Goal: Information Seeking & Learning: Learn about a topic

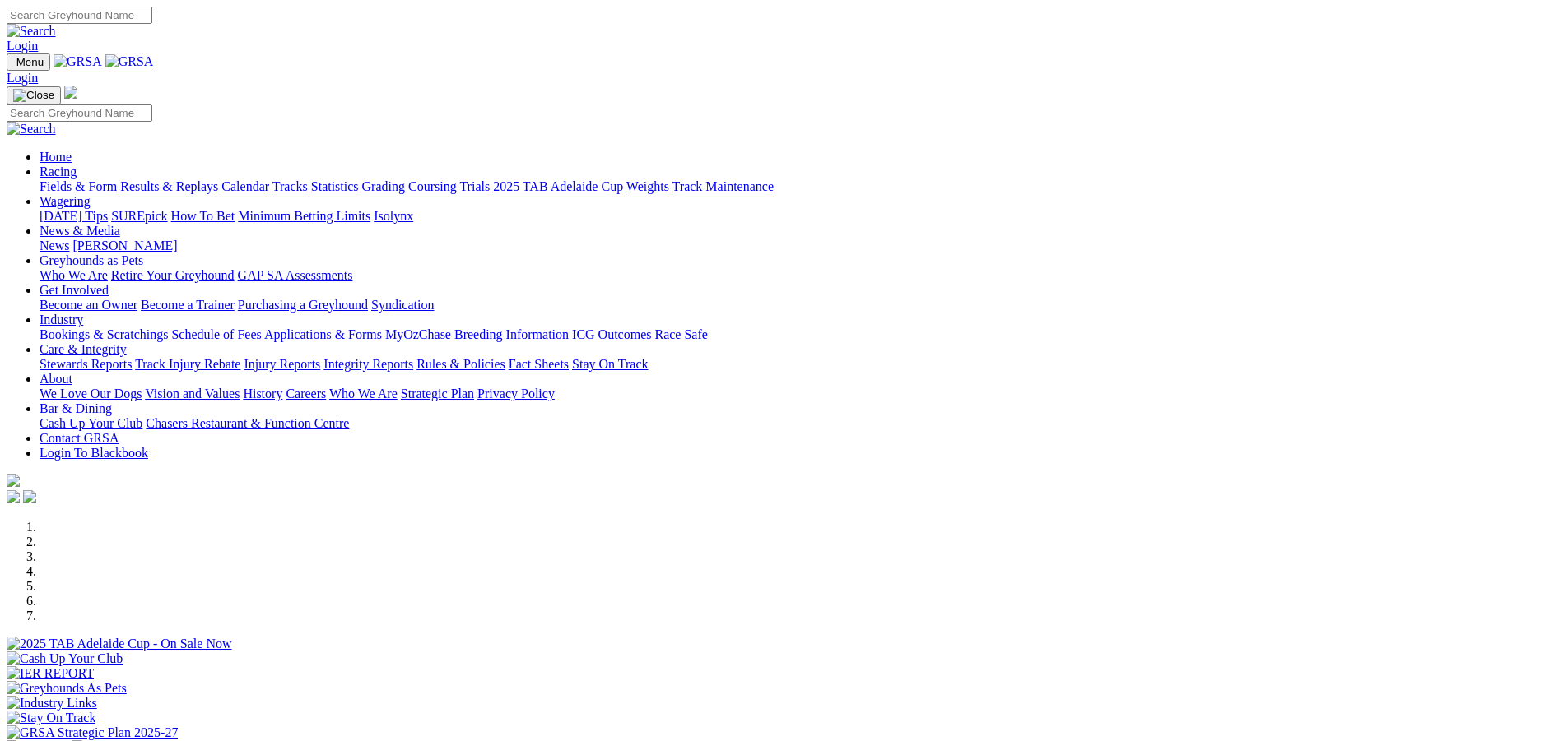
click at [77, 164] on link "Racing" at bounding box center [58, 171] width 37 height 14
click at [269, 180] on link "Calendar" at bounding box center [245, 186] width 48 height 14
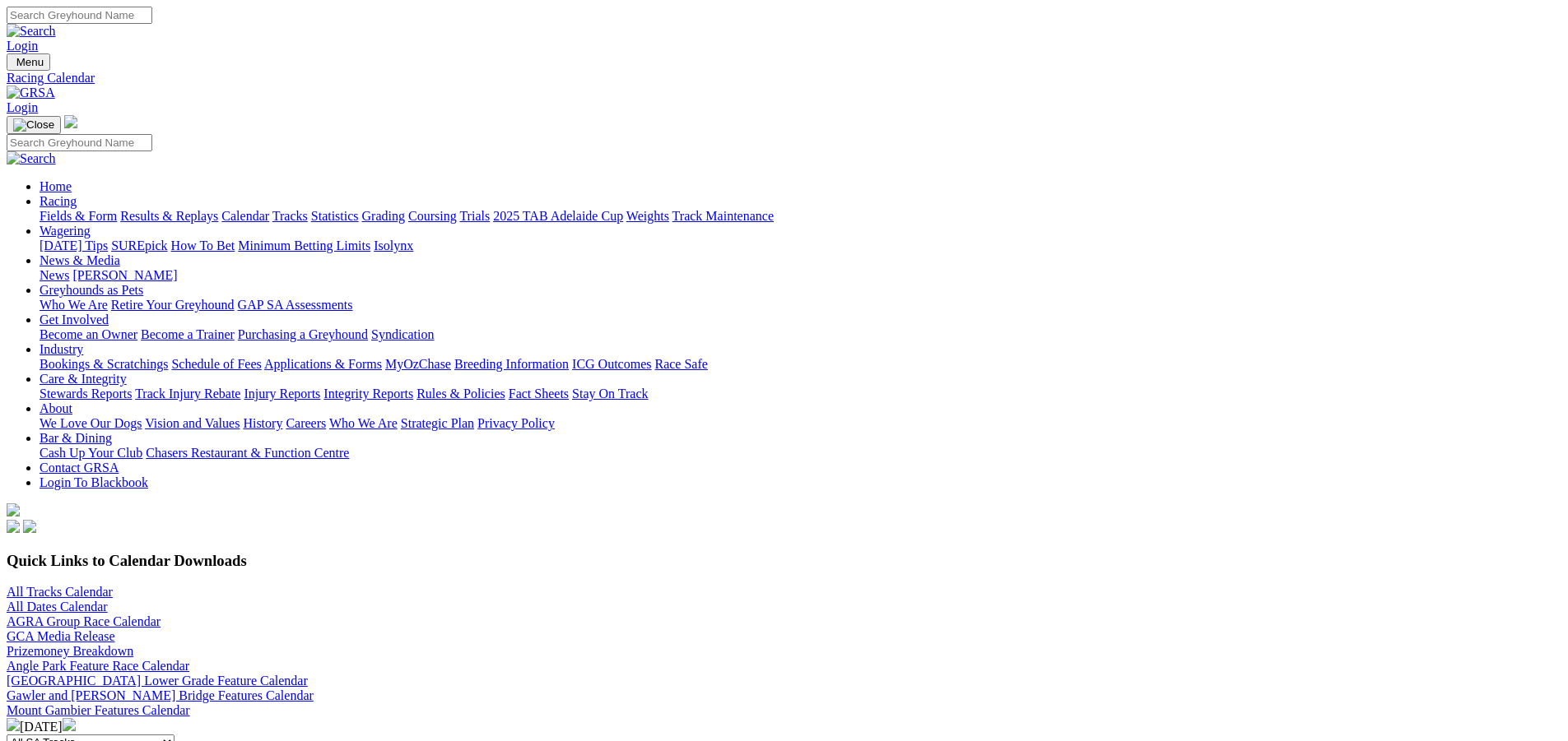
click at [116, 209] on link "Fields & Form" at bounding box center [79, 216] width 78 height 14
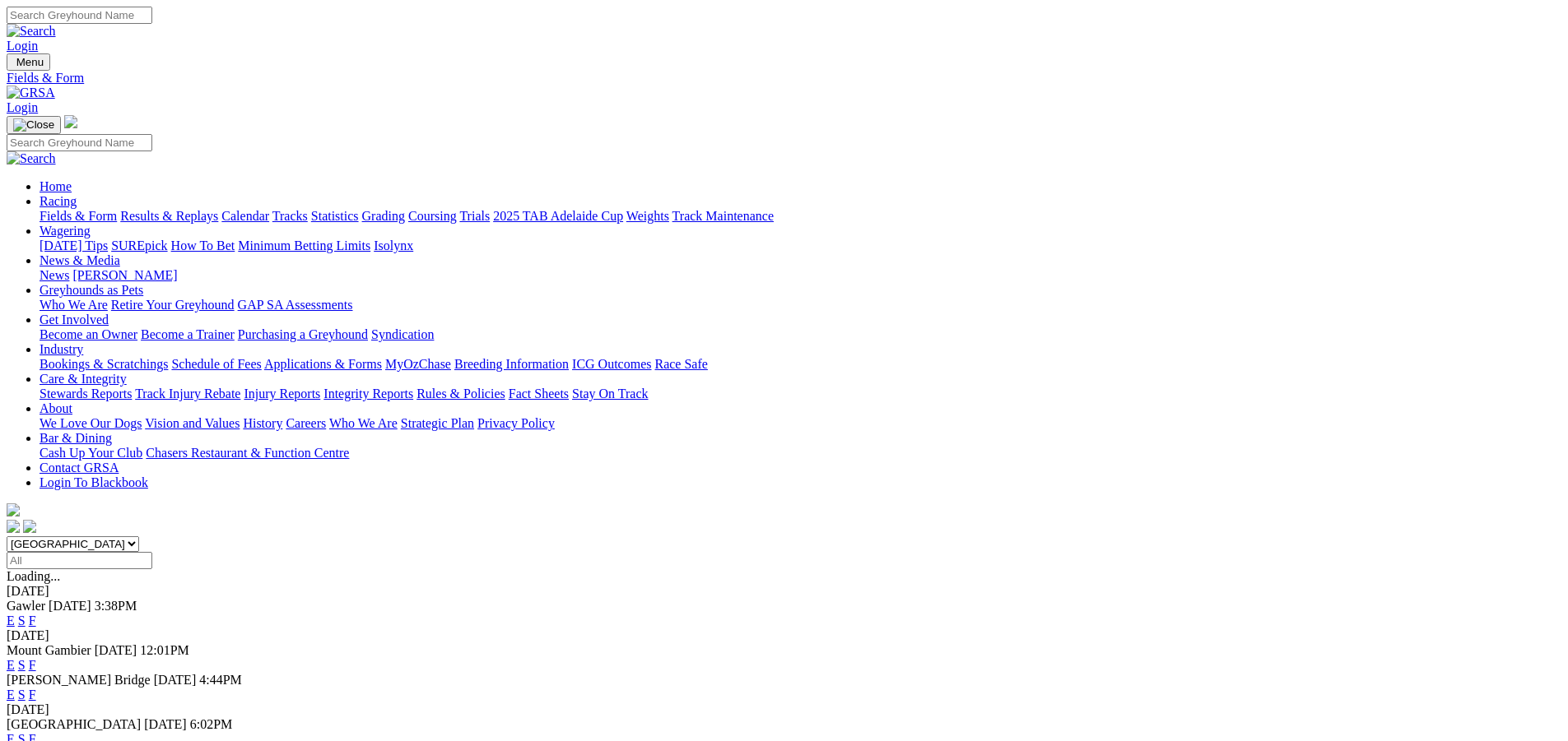
click at [36, 732] on link "F" at bounding box center [32, 738] width 7 height 14
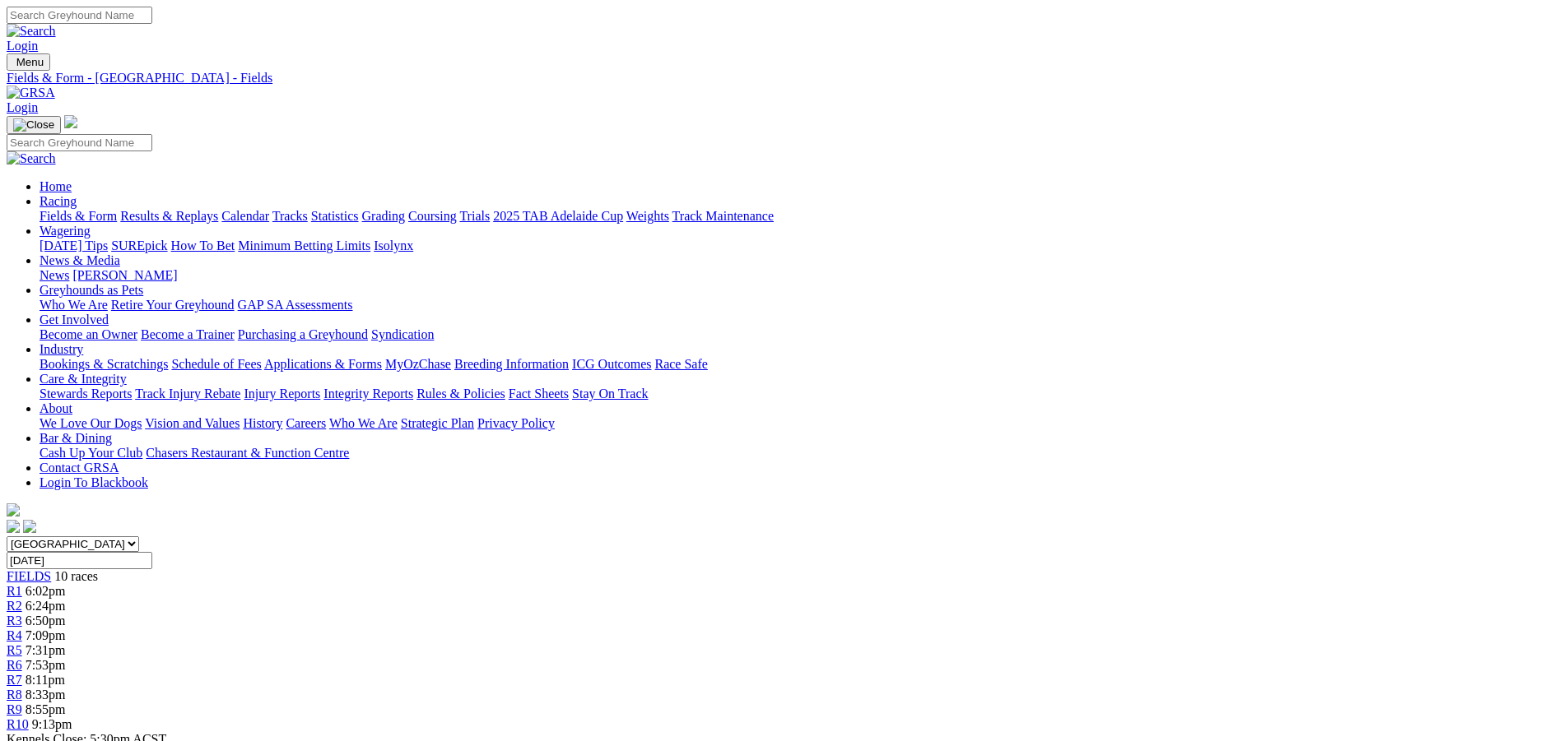
click at [55, 86] on img at bounding box center [31, 93] width 49 height 14
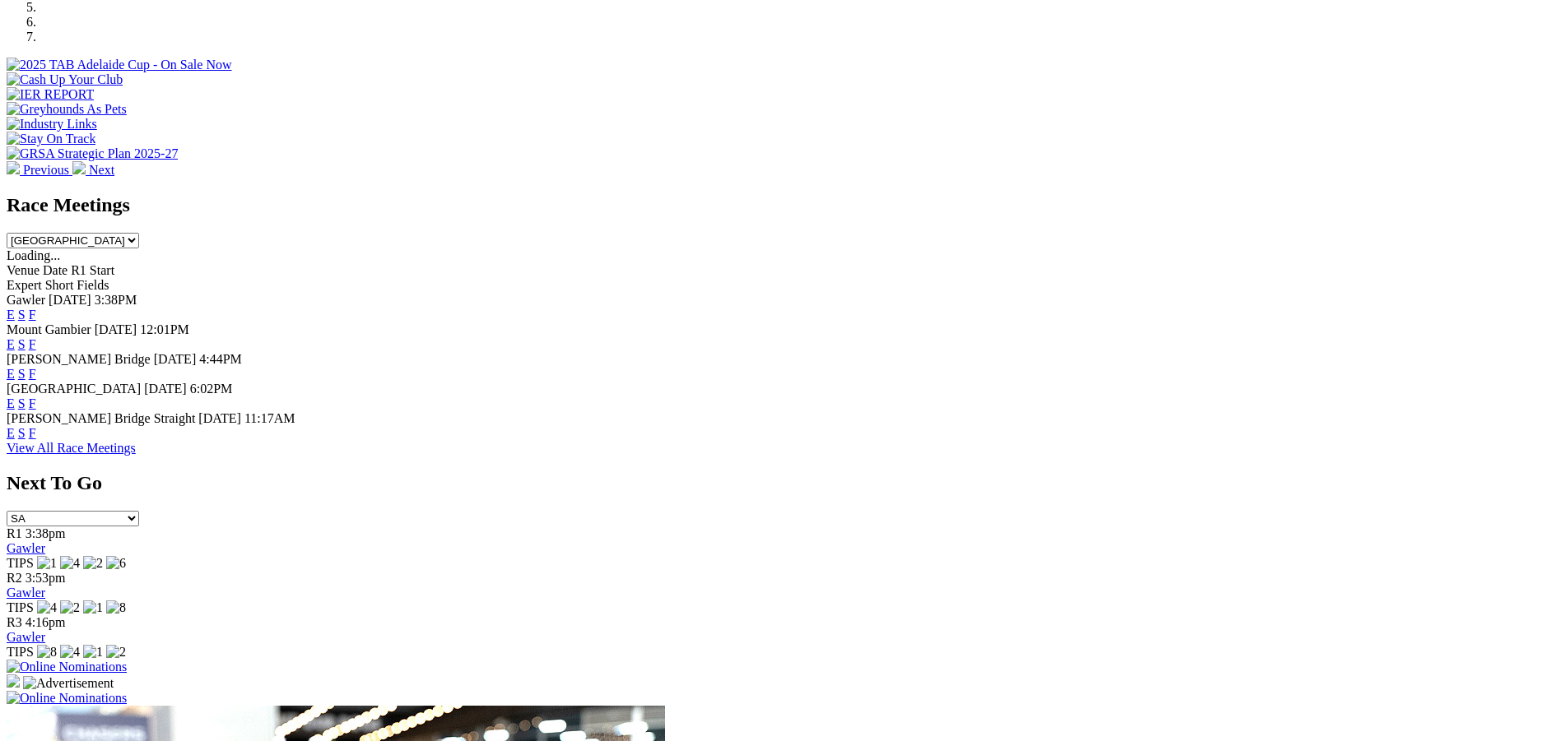
scroll to position [658, 0]
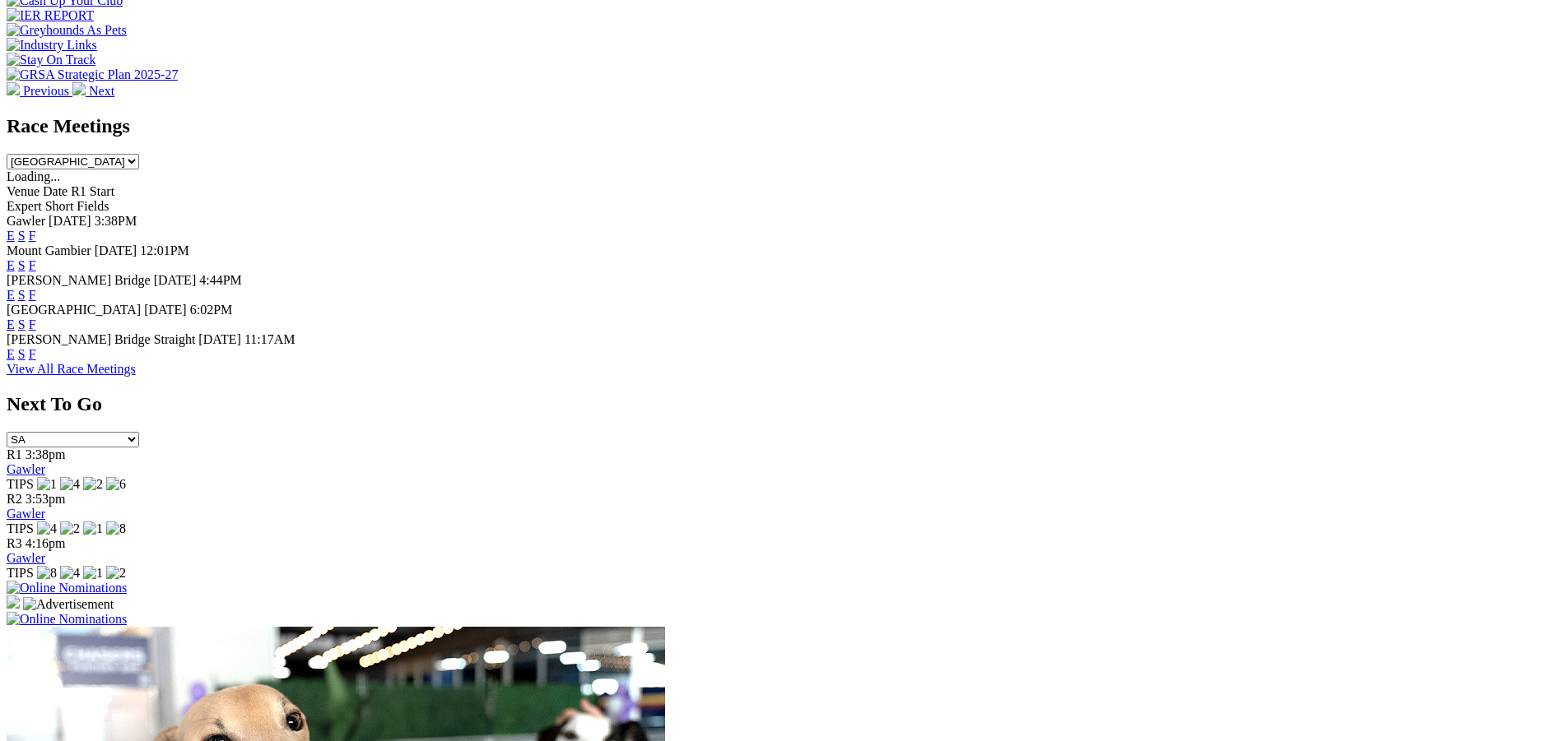
click at [36, 318] on link "F" at bounding box center [32, 324] width 7 height 14
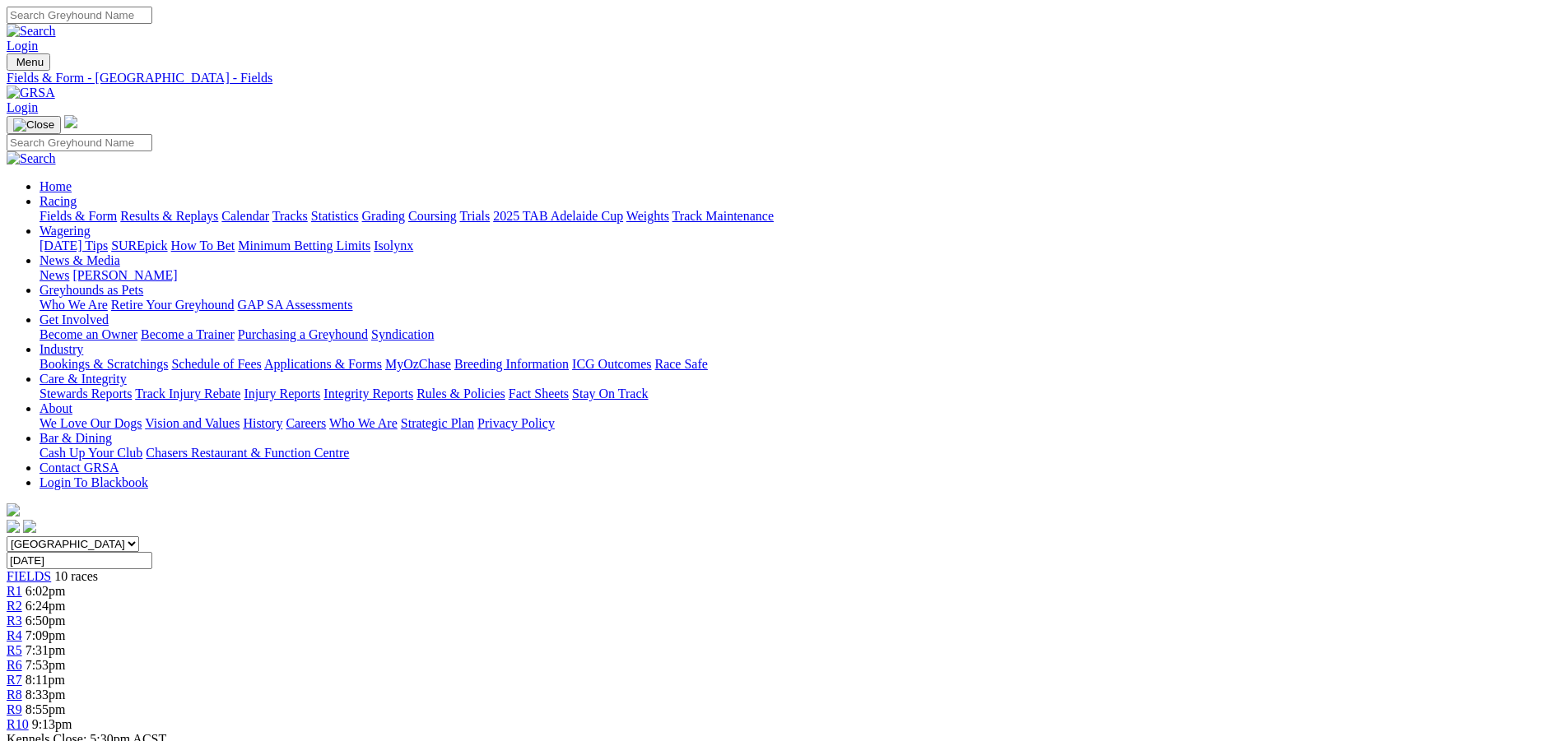
click at [55, 86] on img at bounding box center [31, 93] width 49 height 14
